Goal: Task Accomplishment & Management: Manage account settings

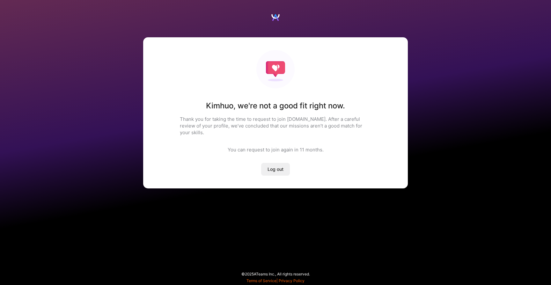
click at [240, 149] on div "[PERSON_NAME] , we're not a good fit right now. Thank you for taking the time t…" at bounding box center [275, 112] width 265 height 151
click at [233, 146] on div "You can request to join again [DATE] ." at bounding box center [276, 149] width 96 height 7
click at [218, 145] on div "[PERSON_NAME] , we're not a good fit right now. Thank you for taking the time t…" at bounding box center [275, 112] width 265 height 151
click at [229, 146] on div "You can request to join again [DATE] ." at bounding box center [276, 149] width 96 height 7
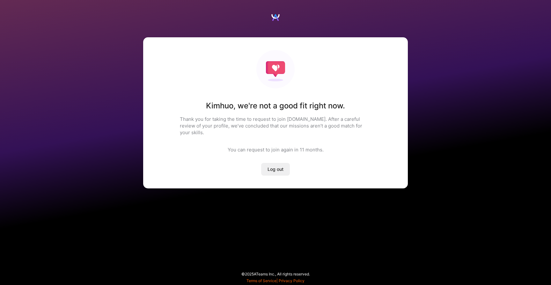
click at [229, 146] on div "You can request to join again [DATE] ." at bounding box center [276, 149] width 96 height 7
click at [199, 128] on p "Thank you for taking the time to request to join [DOMAIN_NAME]. After a careful…" at bounding box center [275, 126] width 191 height 20
click at [233, 146] on div "You can request to join again [DATE] ." at bounding box center [276, 149] width 96 height 7
click at [232, 106] on h1 "[PERSON_NAME] , we're not a good fit right now." at bounding box center [275, 106] width 139 height 10
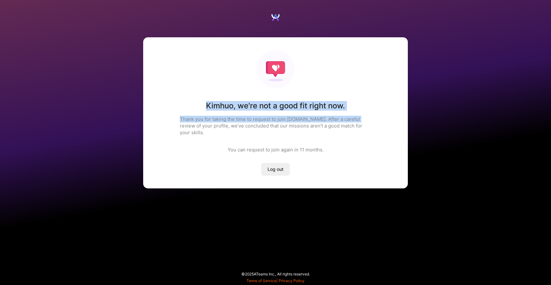
drag, startPoint x: 201, startPoint y: 107, endPoint x: 357, endPoint y: 116, distance: 156.3
click at [357, 116] on div "[PERSON_NAME] , we're not a good fit right now. Thank you for taking the time t…" at bounding box center [275, 112] width 265 height 151
click at [333, 154] on div "[PERSON_NAME] , we're not a good fit right now. Thank you for taking the time t…" at bounding box center [275, 112] width 265 height 151
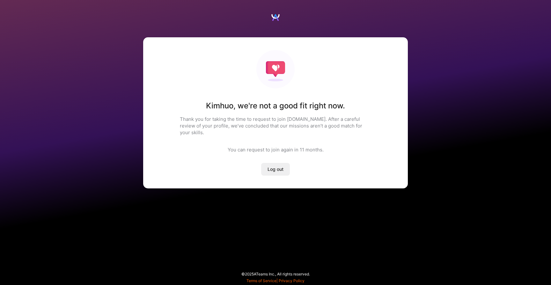
click at [249, 146] on div "You can request to join again [DATE] ." at bounding box center [276, 149] width 96 height 7
click at [257, 116] on p "Thank you for taking the time to request to join [DOMAIN_NAME]. After a careful…" at bounding box center [275, 126] width 191 height 20
click at [290, 146] on div "You can request to join again [DATE] ." at bounding box center [276, 149] width 96 height 7
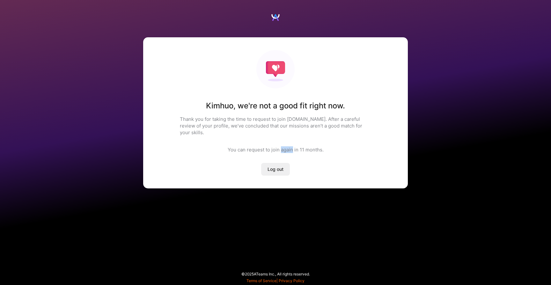
click at [262, 116] on p "Thank you for taking the time to request to join [DOMAIN_NAME]. After a careful…" at bounding box center [275, 126] width 191 height 20
click at [229, 62] on div "[PERSON_NAME] , we're not a good fit right now. Thank you for taking the time t…" at bounding box center [275, 112] width 265 height 151
click at [271, 139] on div "[PERSON_NAME] , we're not a good fit right now. Thank you for taking the time t…" at bounding box center [275, 112] width 265 height 151
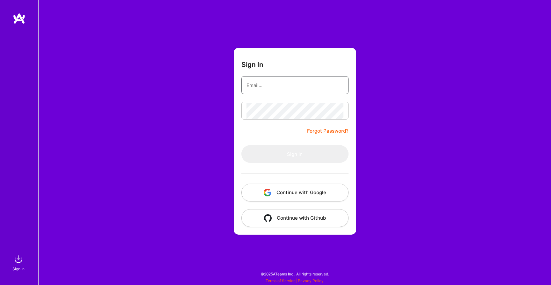
click at [281, 90] on input "email" at bounding box center [295, 85] width 97 height 16
type input "[EMAIL_ADDRESS][DOMAIN_NAME]"
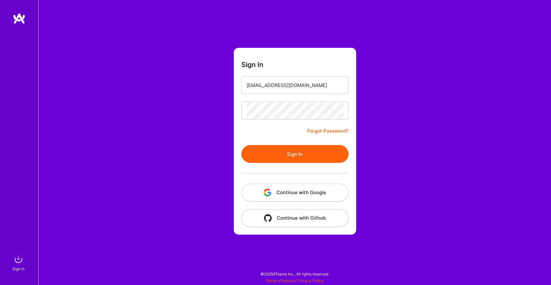
click at [289, 74] on form "Sign In [EMAIL_ADDRESS][DOMAIN_NAME] Forgot Password? Sign In Continue with Goo…" at bounding box center [295, 141] width 123 height 187
click at [287, 160] on button "Sign In" at bounding box center [295, 154] width 107 height 18
